Goal: Information Seeking & Learning: Learn about a topic

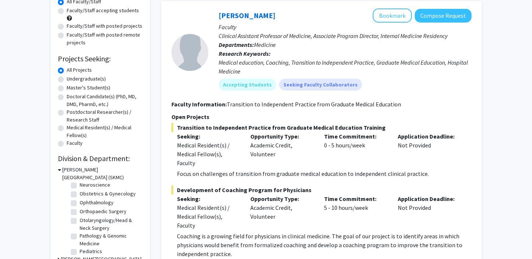
scroll to position [223, 0]
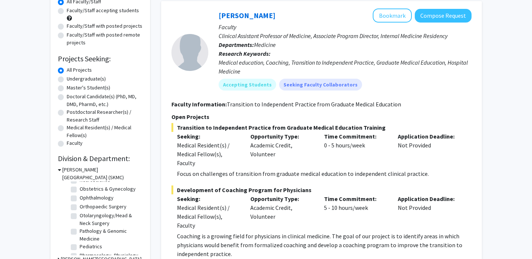
click at [80, 210] on label "Orthopaedic Surgery" at bounding box center [103, 206] width 47 height 8
click at [80, 207] on input "Orthopaedic Surgery" at bounding box center [82, 204] width 5 height 5
checkbox input "true"
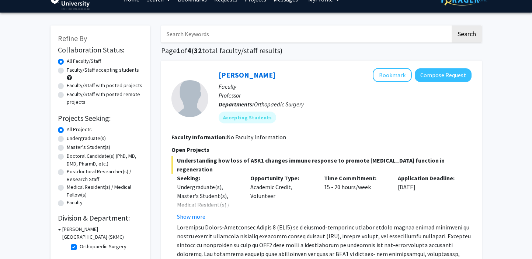
scroll to position [113, 0]
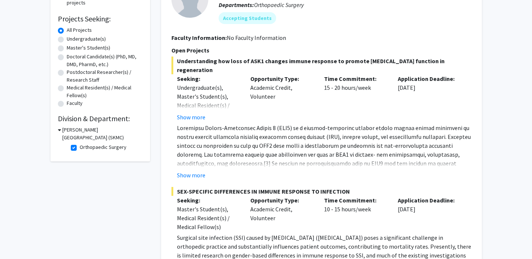
click at [80, 149] on label "Orthopaedic Surgery" at bounding box center [103, 147] width 47 height 8
click at [80, 148] on input "Orthopaedic Surgery" at bounding box center [82, 145] width 5 height 5
checkbox input "false"
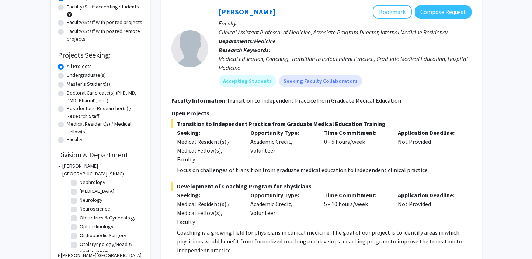
scroll to position [195, 0]
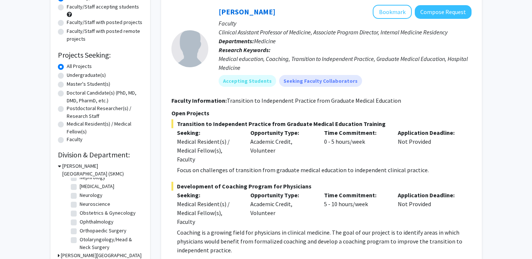
click at [80, 225] on label "Ophthalmology" at bounding box center [97, 222] width 34 height 8
click at [80, 222] on input "Ophthalmology" at bounding box center [82, 220] width 5 height 5
checkbox input "true"
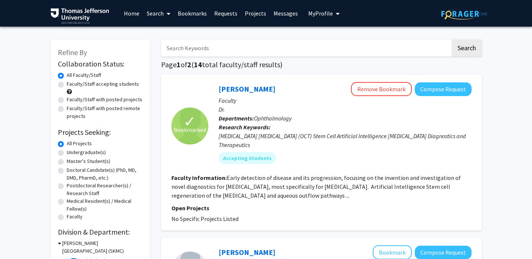
scroll to position [91, 0]
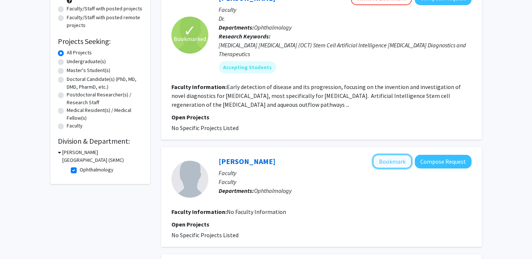
click at [399, 161] on button "Bookmark" at bounding box center [392, 161] width 39 height 14
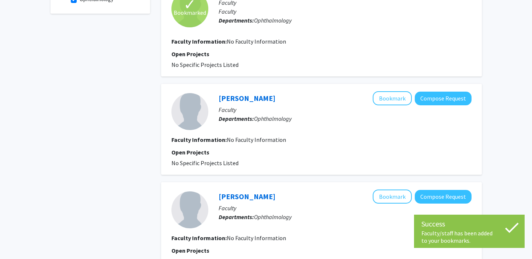
scroll to position [299, 0]
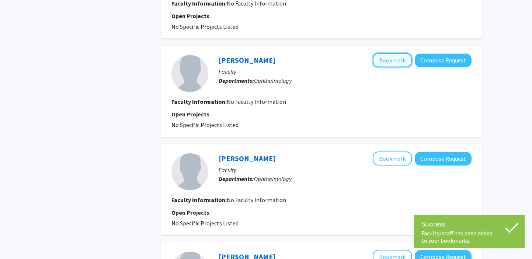
click at [392, 54] on button "Bookmark" at bounding box center [392, 60] width 39 height 14
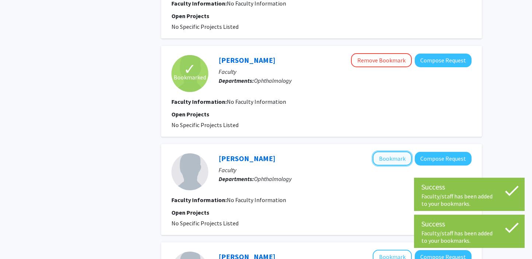
click at [389, 161] on button "Bookmark" at bounding box center [392, 158] width 39 height 14
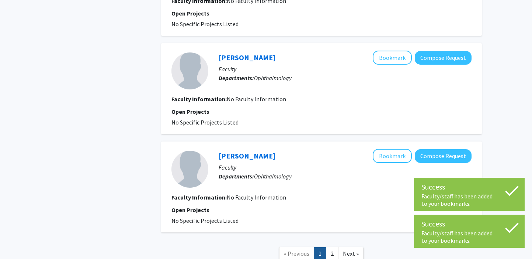
scroll to position [734, 0]
